Goal: Find contact information: Find contact information

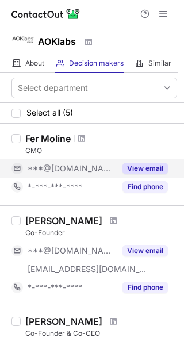
click at [132, 164] on button "View email" at bounding box center [144, 169] width 45 height 12
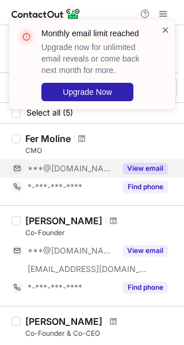
click at [166, 35] on span at bounding box center [165, 30] width 9 height 12
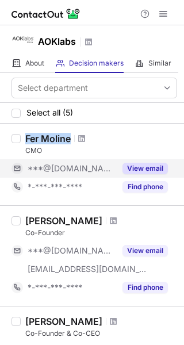
drag, startPoint x: 26, startPoint y: 141, endPoint x: 71, endPoint y: 140, distance: 44.3
click at [71, 140] on div "Fer Moline" at bounding box center [47, 139] width 45 height 12
copy div "Fer Moline"
click at [53, 136] on div "Fer Moline" at bounding box center [47, 139] width 45 height 12
click at [74, 137] on div at bounding box center [82, 138] width 16 height 7
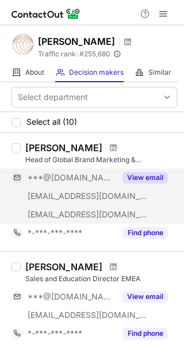
click at [135, 177] on button "View email" at bounding box center [144, 178] width 45 height 12
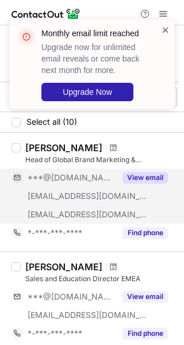
click at [169, 33] on span at bounding box center [165, 30] width 9 height 12
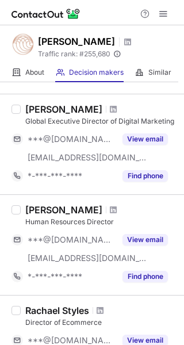
scroll to position [460, 0]
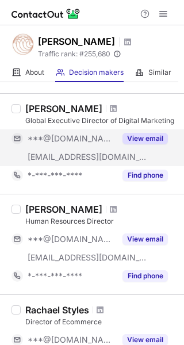
click at [142, 137] on button "View email" at bounding box center [144, 139] width 45 height 12
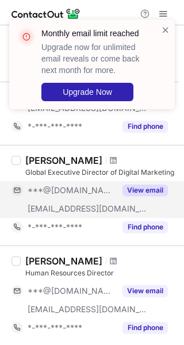
scroll to position [345, 0]
